Goal: Check status: Check status

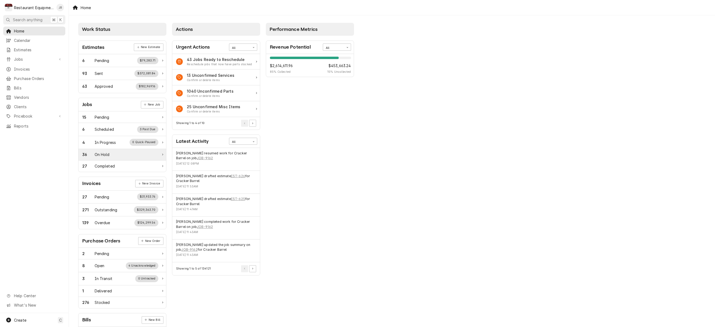
click at [109, 155] on div "36 On Hold" at bounding box center [120, 155] width 76 height 6
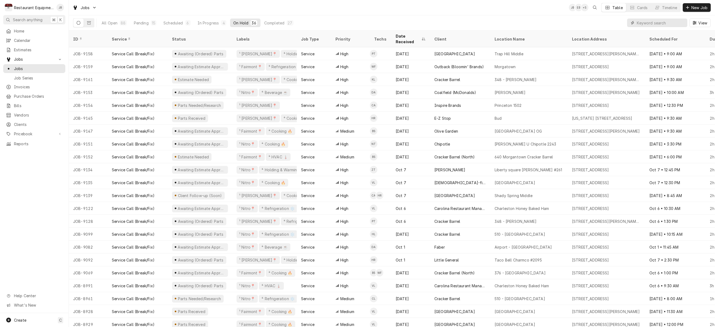
click at [659, 26] on input "Dynamic Content Wrapper" at bounding box center [661, 23] width 48 height 9
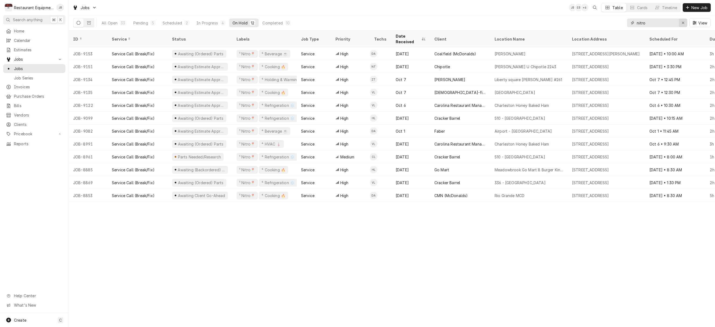
type input "nitro"
click at [685, 23] on div "Erase input" at bounding box center [683, 22] width 5 height 5
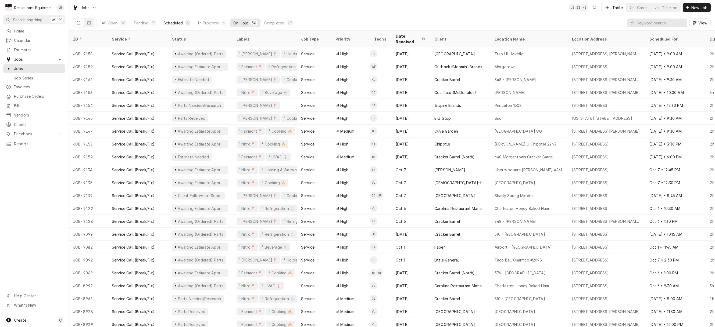
click at [177, 21] on div "Scheduled" at bounding box center [172, 23] width 19 height 6
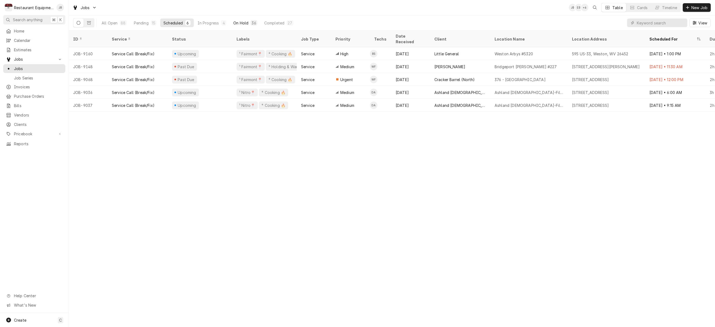
click at [252, 22] on div "36" at bounding box center [254, 23] width 4 height 6
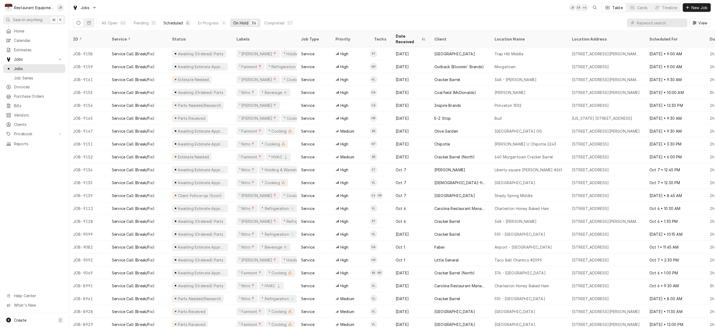
click at [160, 23] on button "Scheduled 6" at bounding box center [176, 23] width 33 height 9
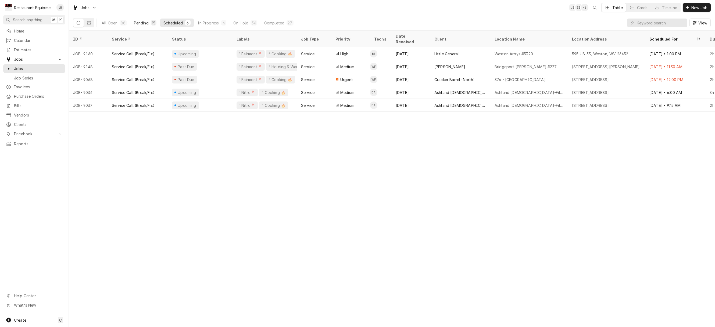
click at [149, 22] on button "Pending 15" at bounding box center [145, 23] width 29 height 9
